Goal: Find specific page/section: Find specific page/section

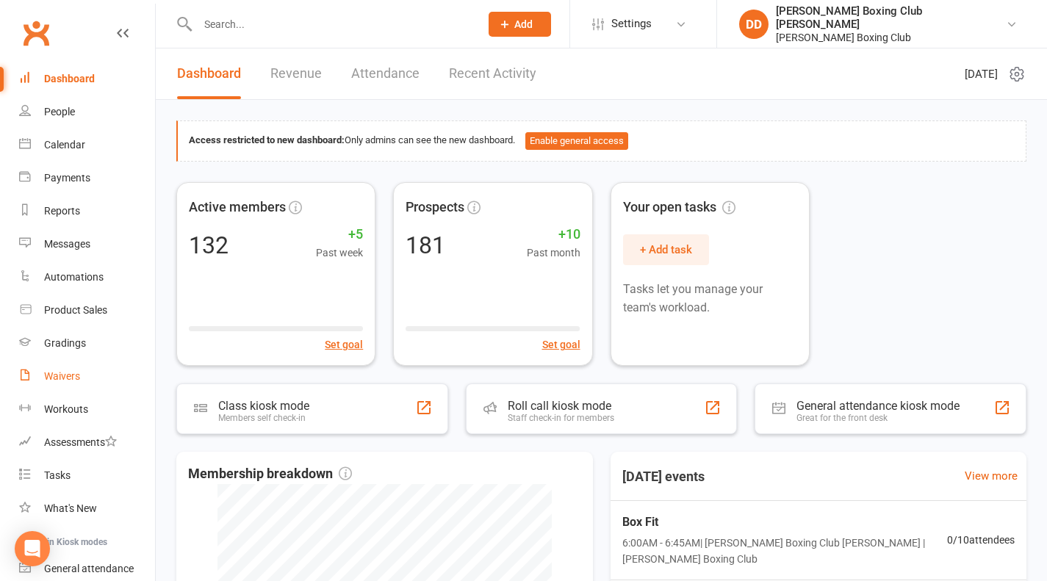
click at [73, 381] on div "Waivers" at bounding box center [62, 376] width 36 height 12
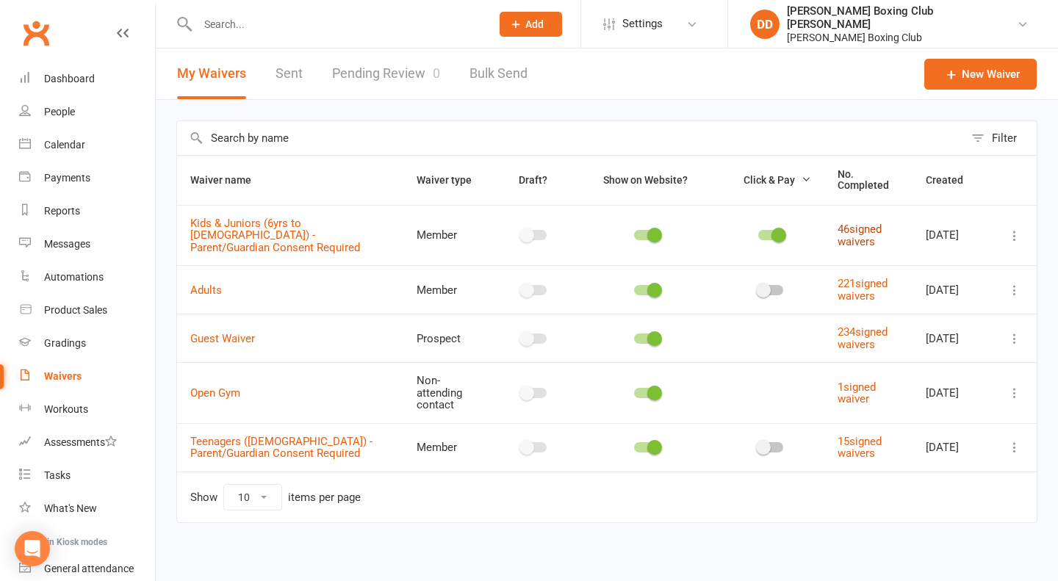
click at [852, 225] on link "46 signed waivers" at bounding box center [860, 236] width 44 height 26
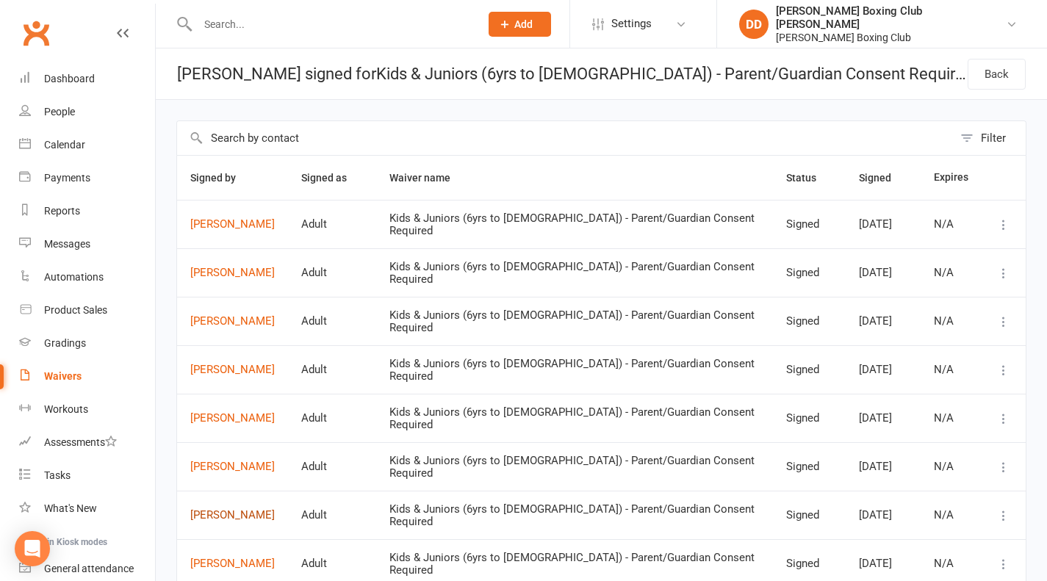
click at [243, 509] on link "[PERSON_NAME]" at bounding box center [232, 515] width 85 height 12
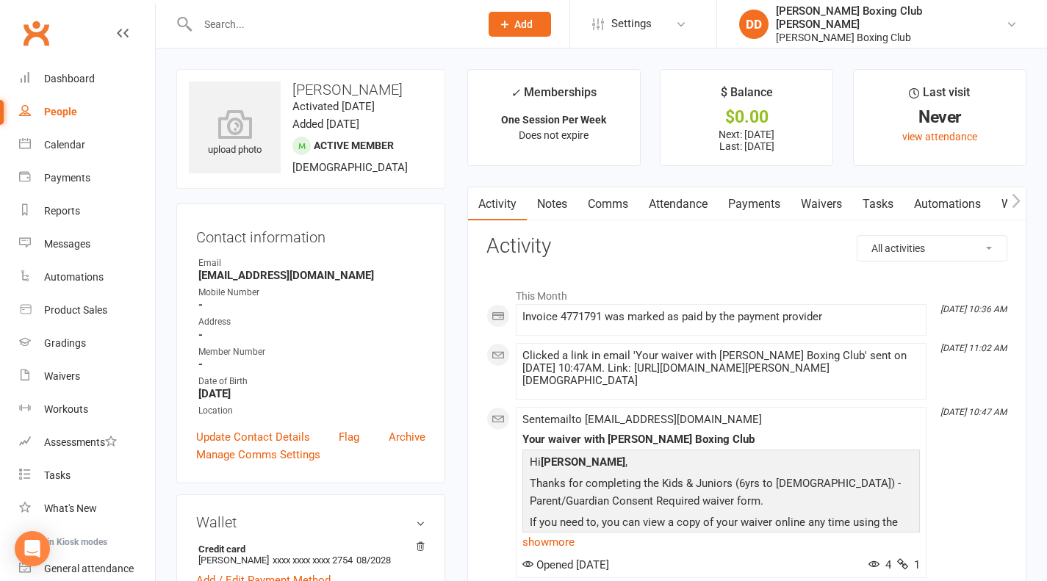
click at [57, 112] on div "People" at bounding box center [60, 112] width 33 height 12
select select "100"
